Goal: Navigation & Orientation: Find specific page/section

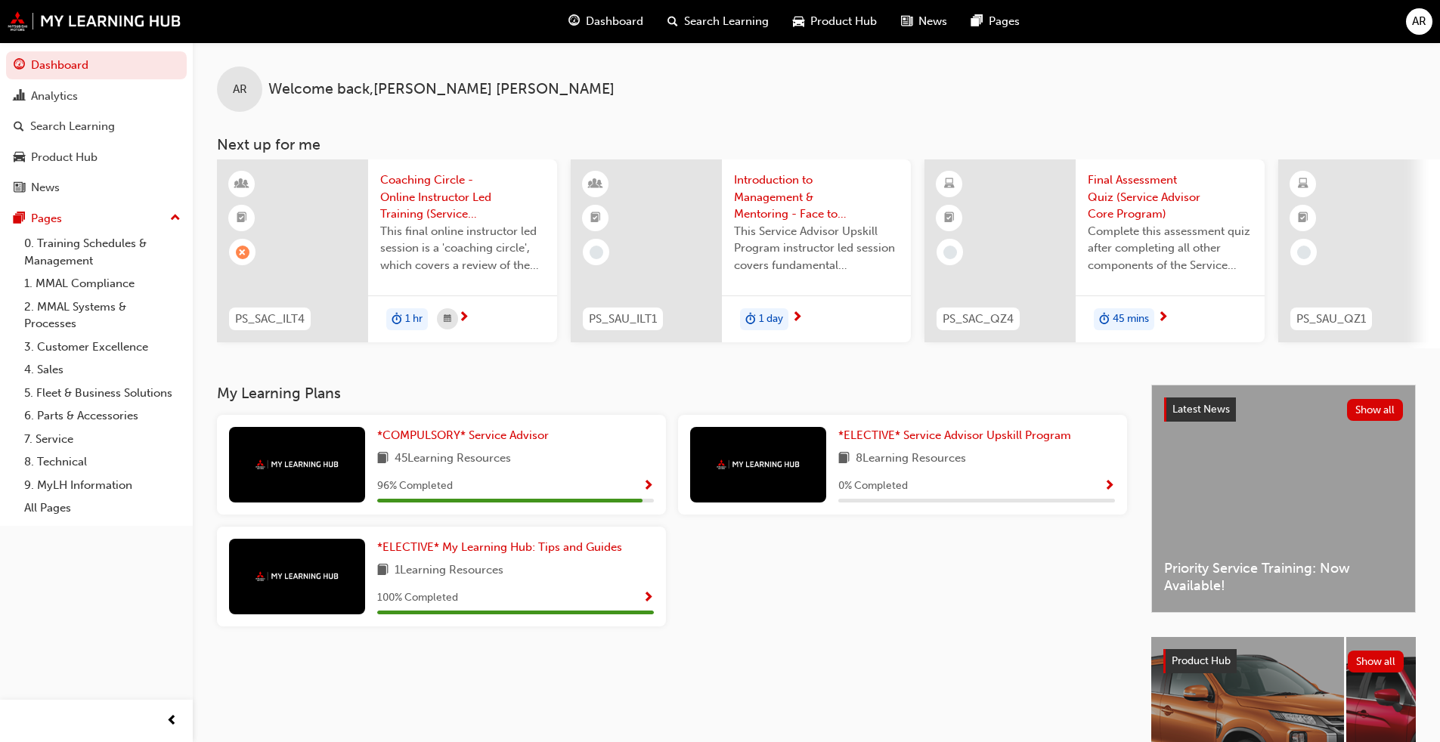
click at [610, 23] on span "Dashboard" at bounding box center [614, 21] width 57 height 17
click at [50, 159] on div "Product Hub" at bounding box center [64, 157] width 67 height 17
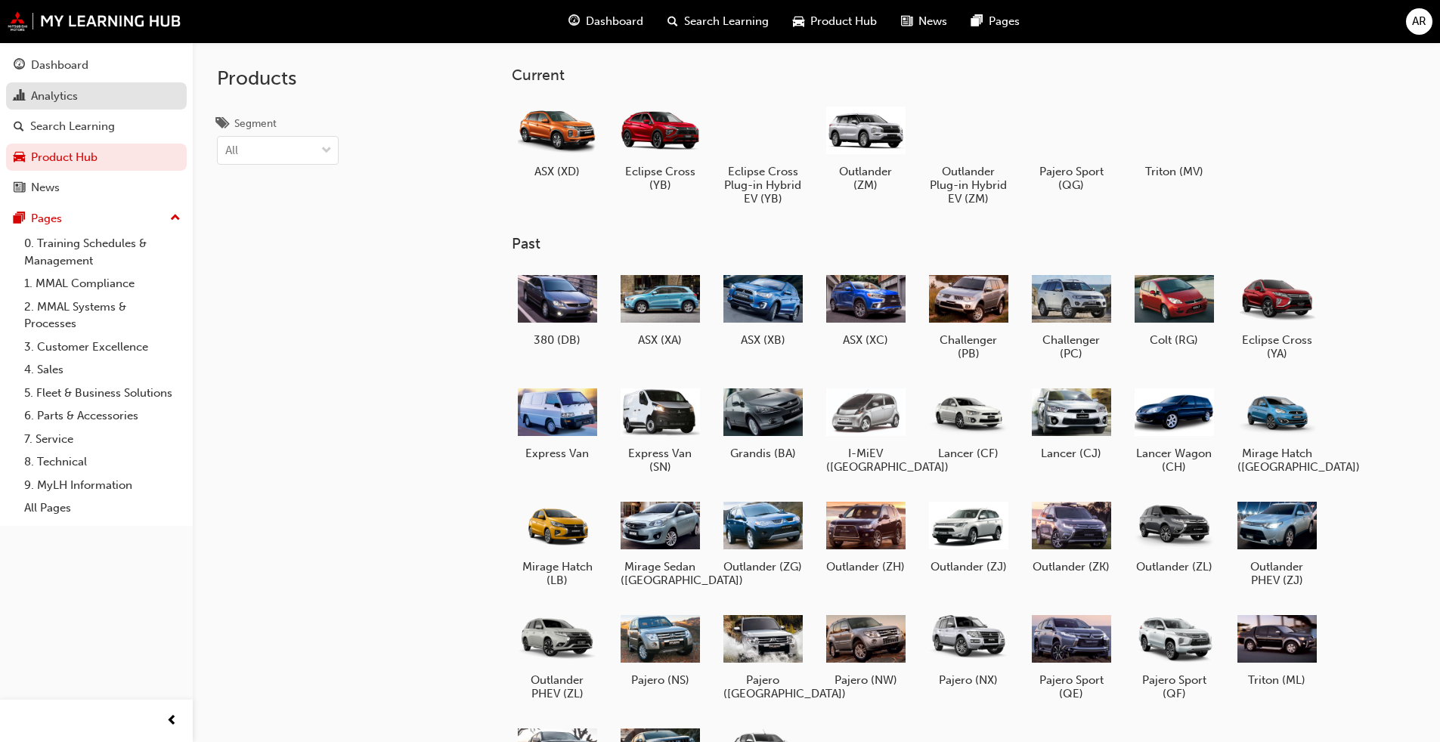
click at [48, 101] on div "Analytics" at bounding box center [54, 96] width 47 height 17
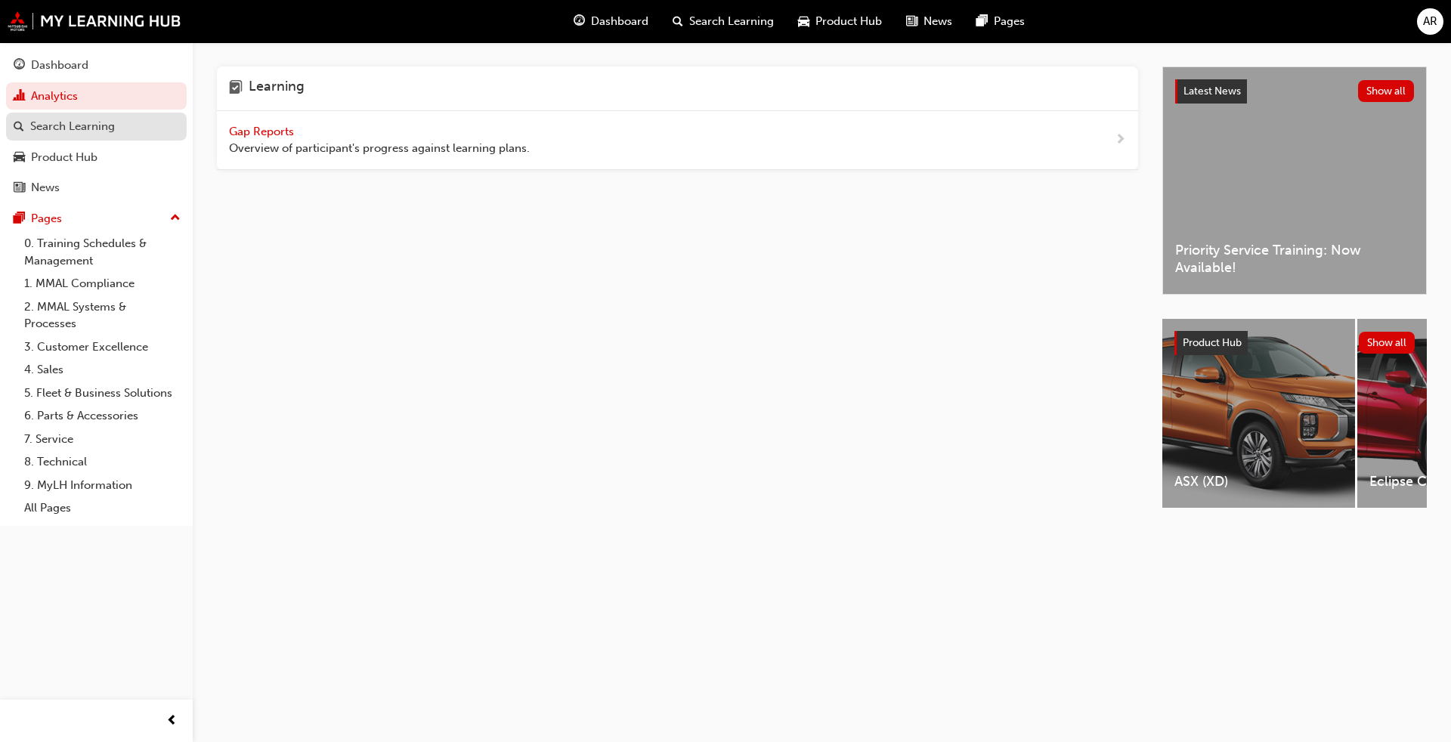
click at [54, 125] on div "Search Learning" at bounding box center [72, 126] width 85 height 17
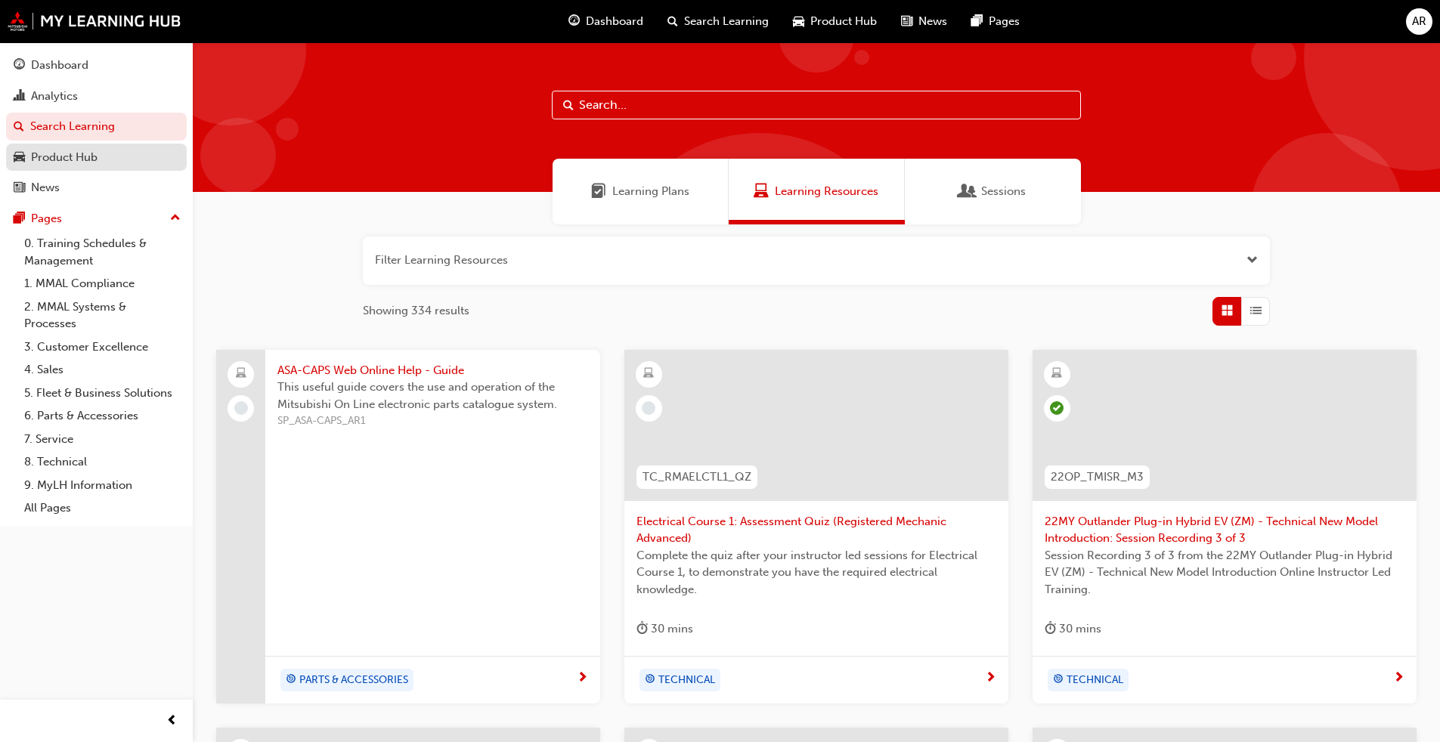
click at [45, 158] on div "Product Hub" at bounding box center [64, 157] width 67 height 17
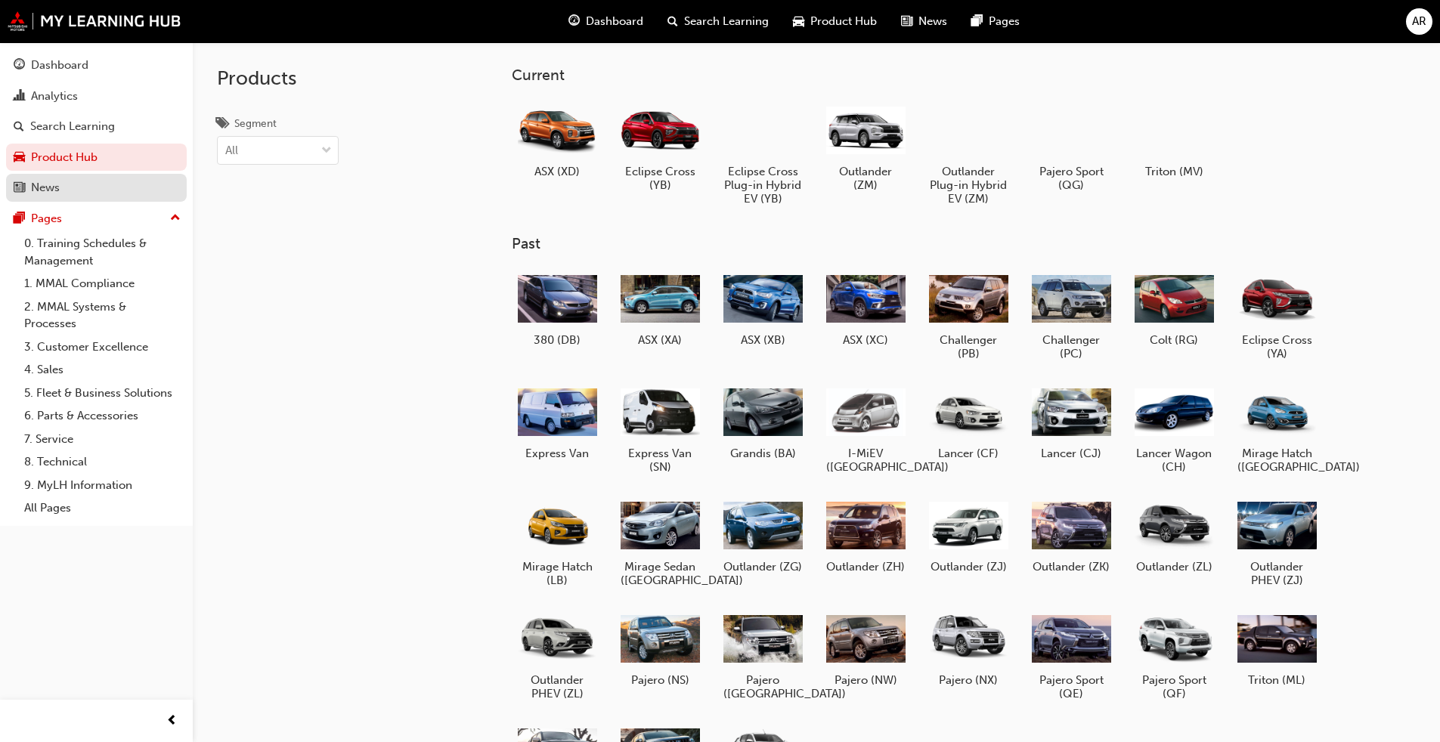
click at [31, 190] on div "News" at bounding box center [45, 187] width 29 height 17
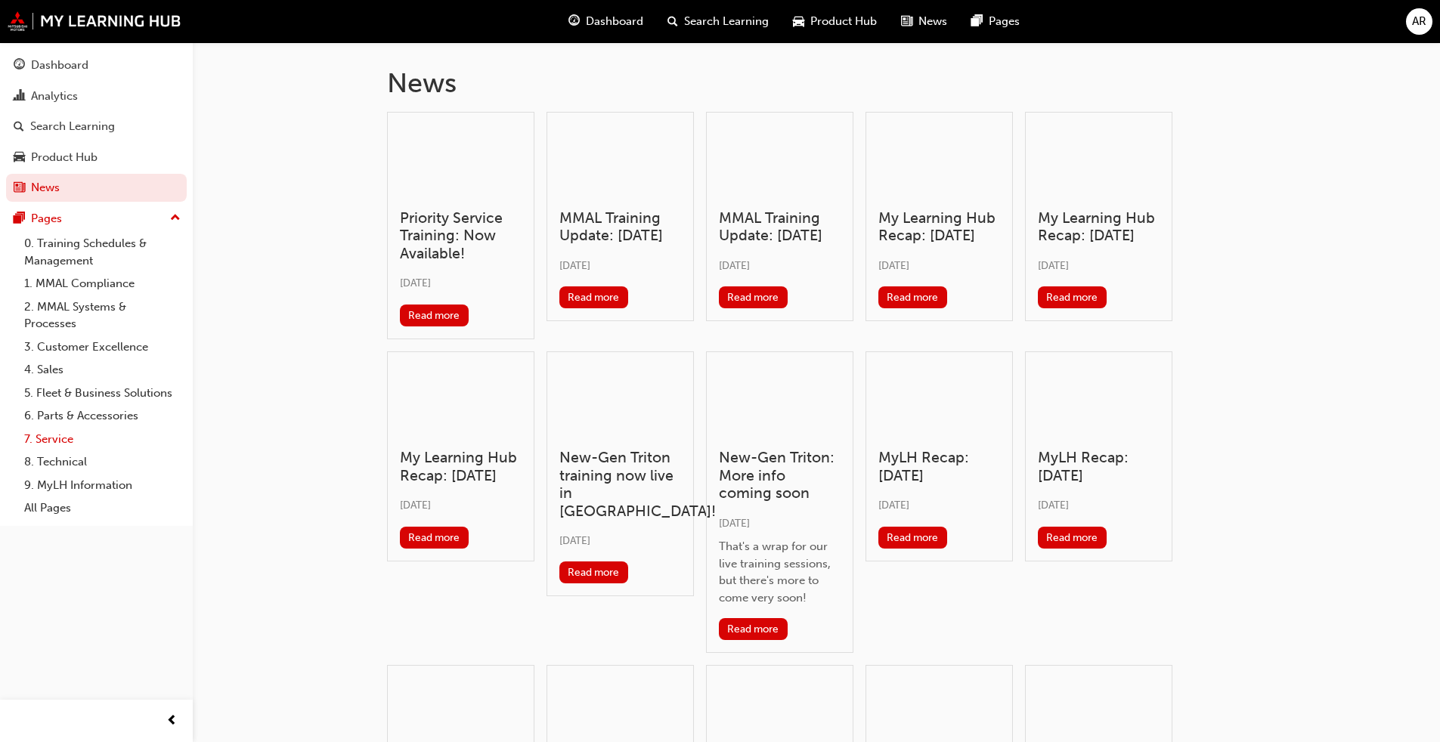
click at [63, 440] on link "7. Service" at bounding box center [102, 439] width 169 height 23
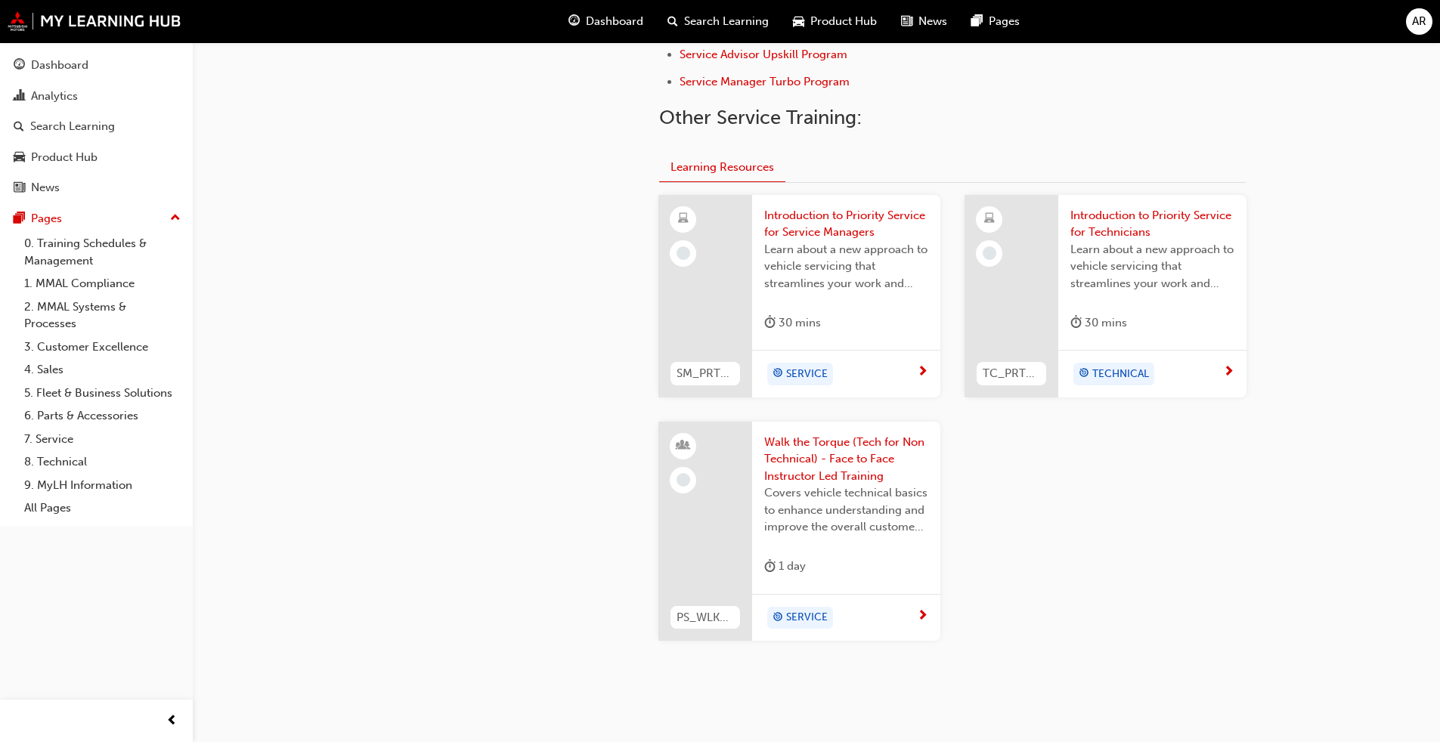
scroll to position [382, 0]
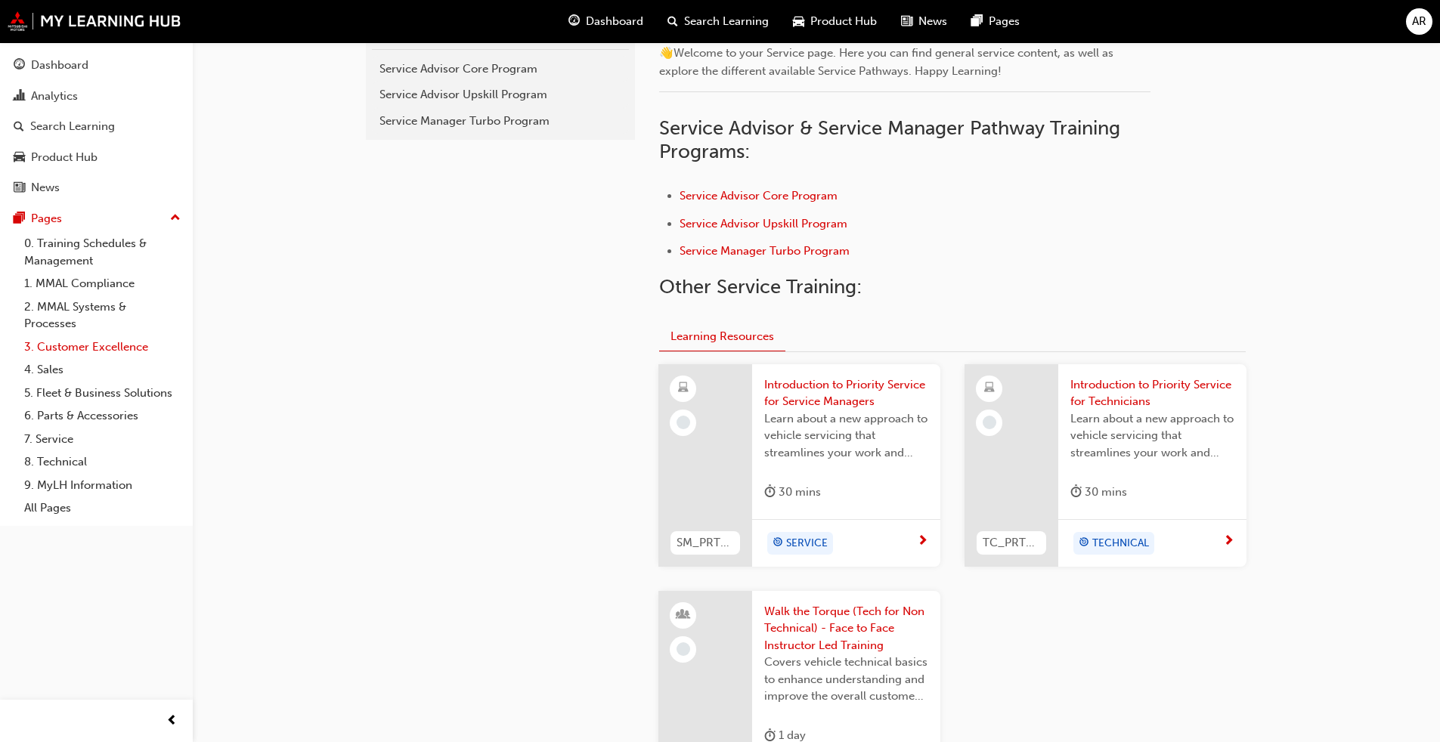
click at [90, 348] on link "3. Customer Excellence" at bounding box center [102, 347] width 169 height 23
